Goal: Task Accomplishment & Management: Use online tool/utility

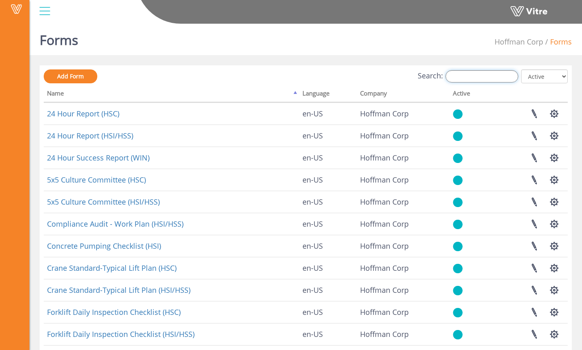
click at [473, 70] on input "Search:" at bounding box center [482, 76] width 73 height 12
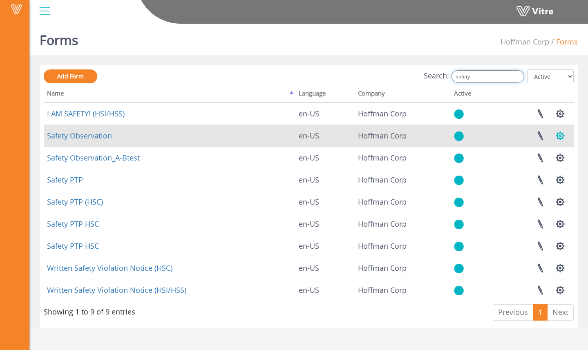
type input "safety"
click at [555, 133] on button "button" at bounding box center [560, 136] width 20 height 22
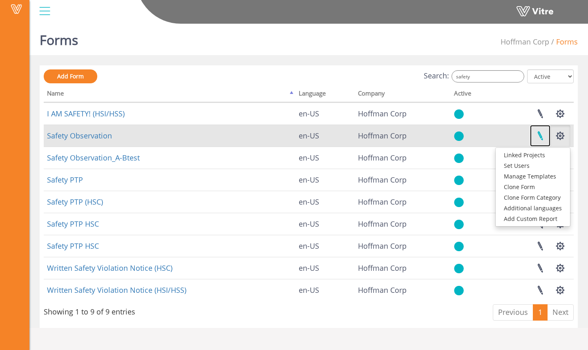
click at [541, 135] on link at bounding box center [540, 136] width 20 height 22
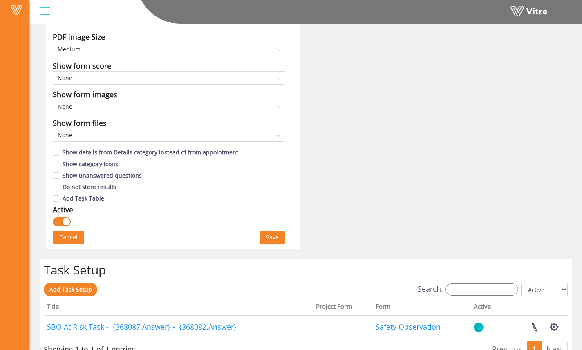
scroll to position [388, 0]
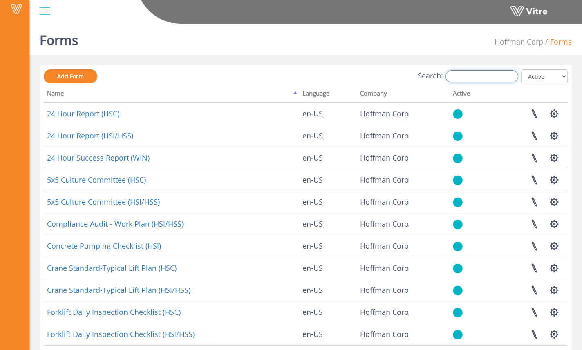
click at [466, 80] on input "Search:" at bounding box center [482, 76] width 73 height 12
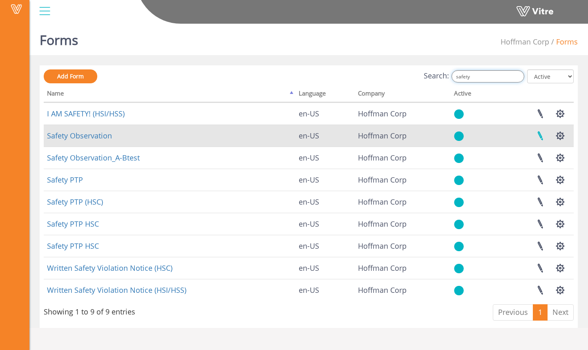
type input "safety"
click at [544, 140] on link at bounding box center [540, 136] width 20 height 22
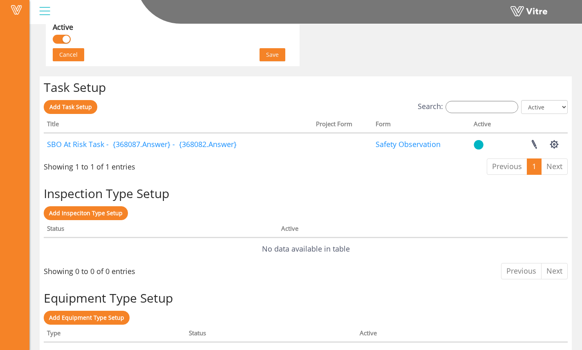
scroll to position [578, 0]
